Goal: Information Seeking & Learning: Learn about a topic

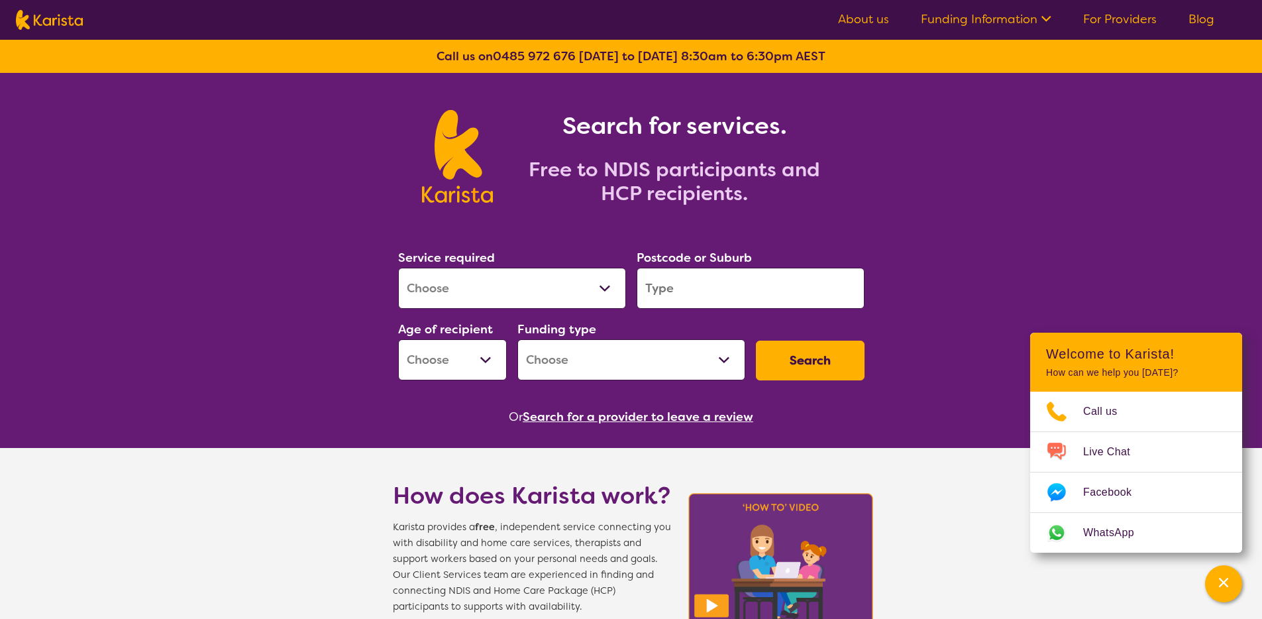
click at [1102, 18] on link "For Providers" at bounding box center [1120, 19] width 74 height 16
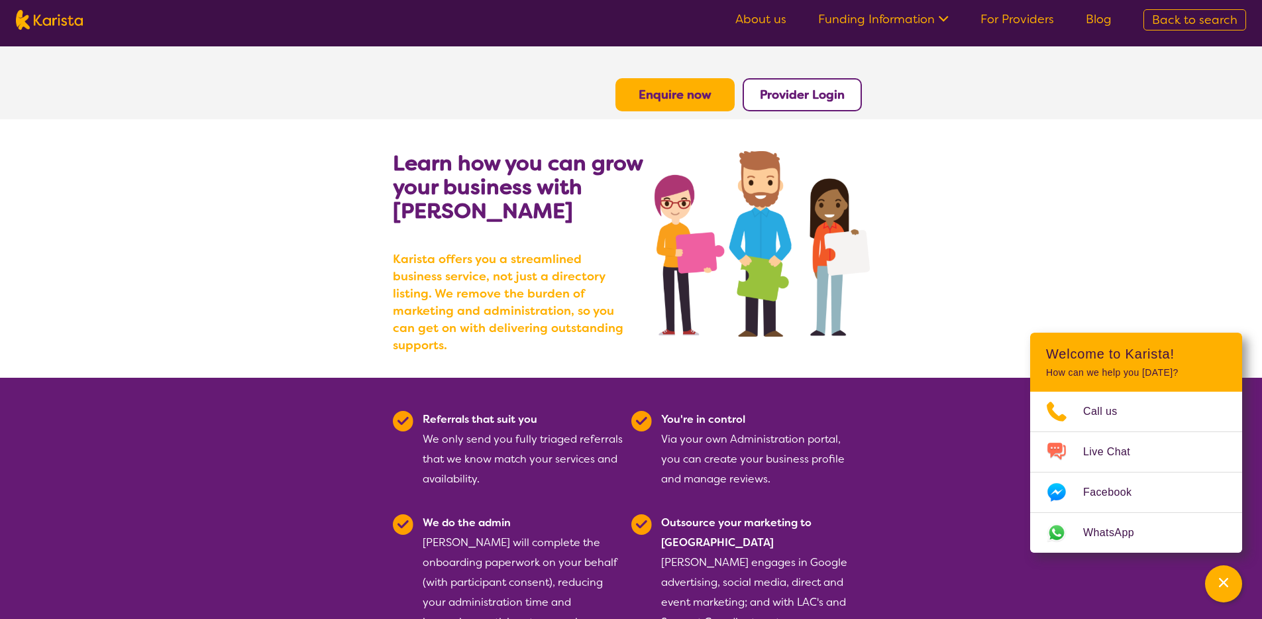
click at [776, 23] on link "About us" at bounding box center [760, 19] width 51 height 16
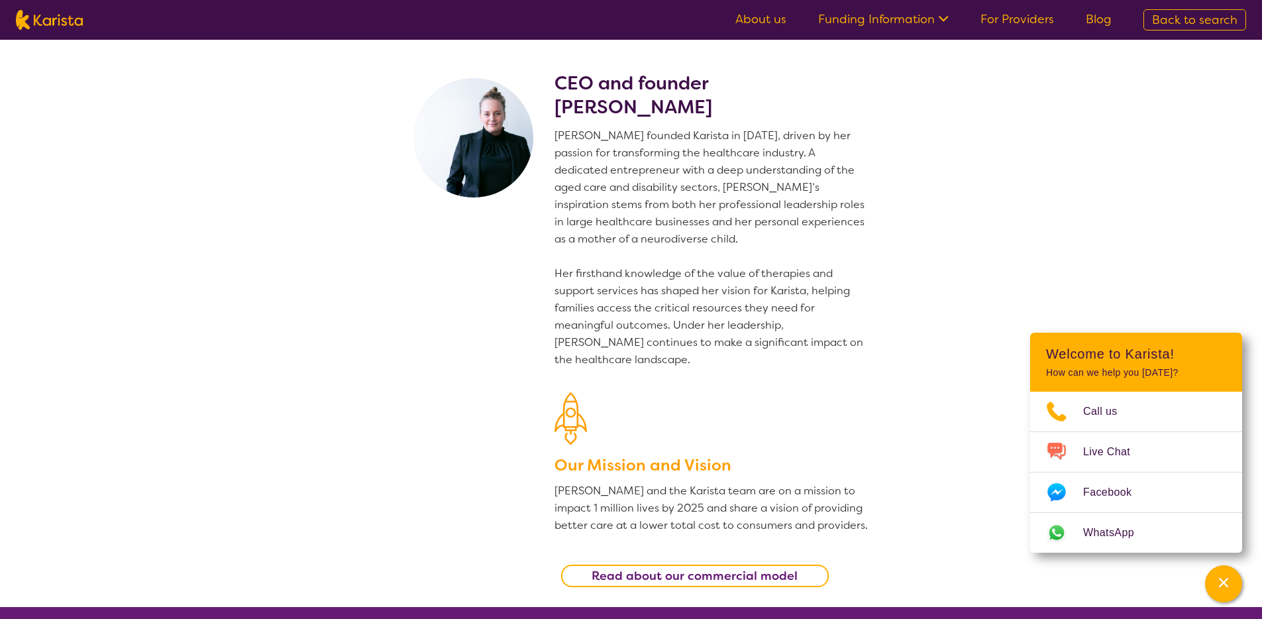
click at [64, 13] on img at bounding box center [49, 20] width 67 height 20
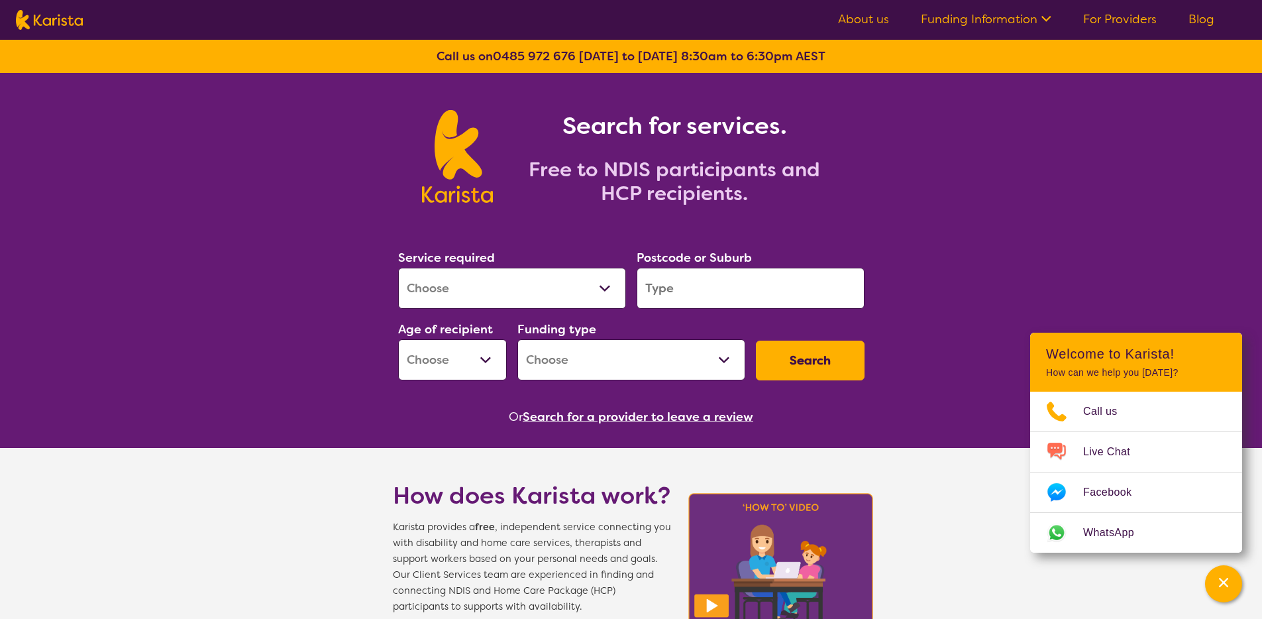
click at [454, 281] on select "Allied Health Assistant Assessment (ADHD or Autism) Behaviour support Counselli…" at bounding box center [512, 288] width 228 height 41
select select "Counselling"
click at [398, 268] on select "Allied Health Assistant Assessment (ADHD or Autism) Behaviour support Counselli…" at bounding box center [512, 288] width 228 height 41
click at [670, 288] on input "search" at bounding box center [750, 288] width 228 height 41
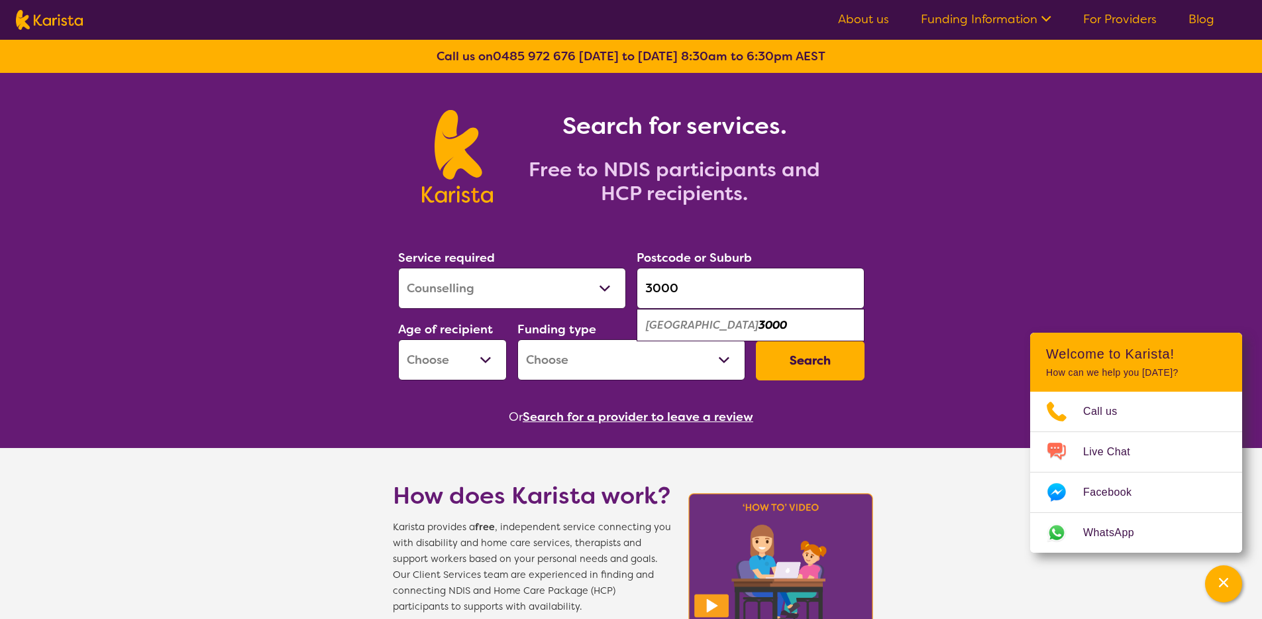
type input "3000"
click at [659, 333] on div "Melbourne 3000" at bounding box center [750, 325] width 215 height 25
click at [450, 368] on select "Early Childhood - 0 to 9 Child - 10 to 11 Adolescent - 12 to 17 Adult - 18 to 6…" at bounding box center [452, 359] width 109 height 41
select select "CH"
click at [398, 339] on select "Early Childhood - 0 to 9 Child - 10 to 11 Adolescent - 12 to 17 Adult - 18 to 6…" at bounding box center [452, 359] width 109 height 41
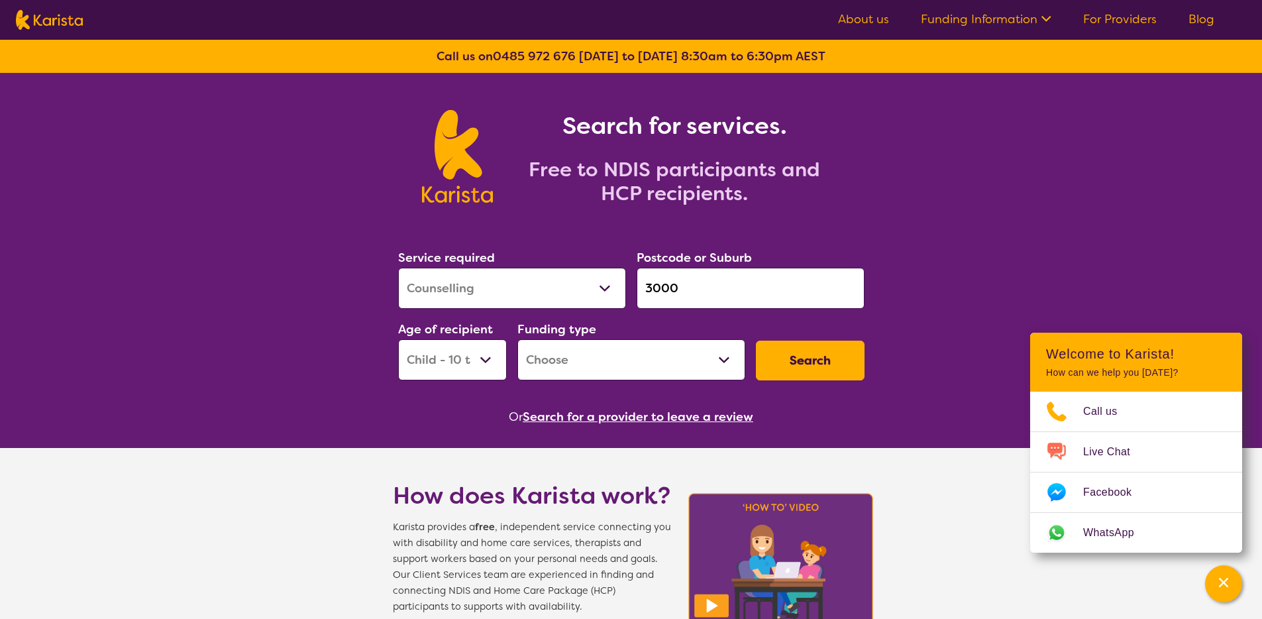
click at [568, 372] on select "Home Care Package (HCP) National Disability Insurance Scheme (NDIS) I don't know" at bounding box center [631, 359] width 228 height 41
click at [517, 339] on select "Home Care Package (HCP) National Disability Insurance Scheme (NDIS) I don't know" at bounding box center [631, 359] width 228 height 41
click at [593, 375] on select "Home Care Package (HCP) National Disability Insurance Scheme (NDIS) I don't know" at bounding box center [631, 359] width 228 height 41
select select "NDIS"
click at [517, 339] on select "Home Care Package (HCP) National Disability Insurance Scheme (NDIS) I don't know" at bounding box center [631, 359] width 228 height 41
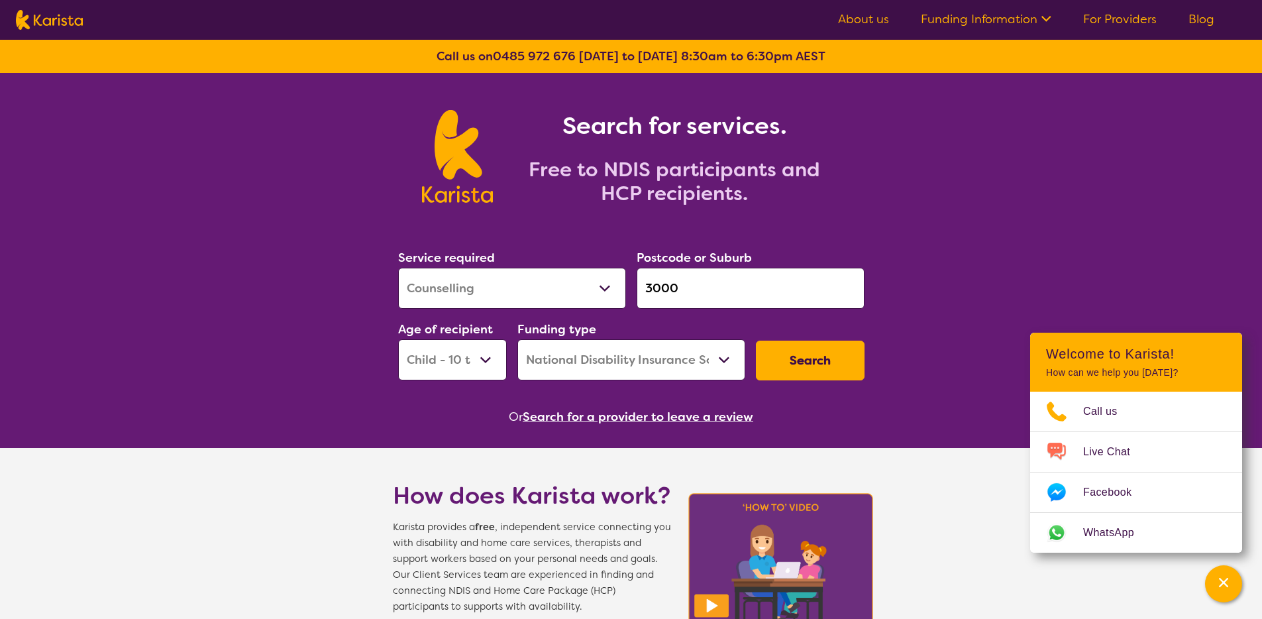
click at [801, 355] on button "Search" at bounding box center [810, 360] width 109 height 40
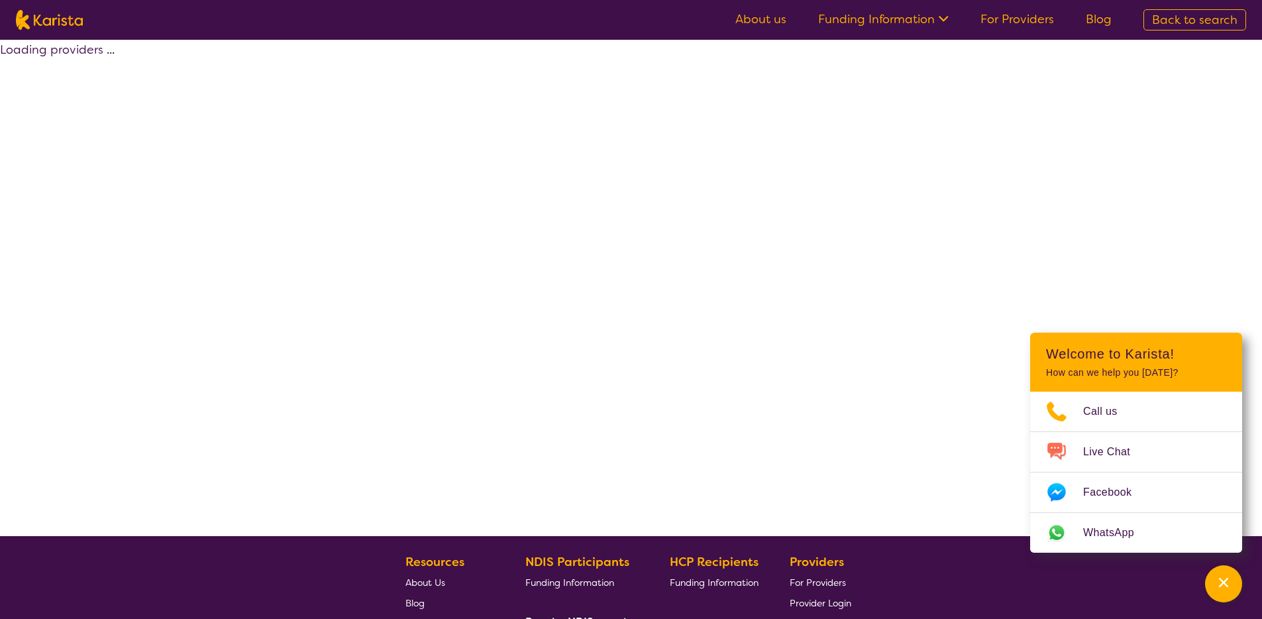
select select "by_score"
